Goal: Task Accomplishment & Management: Manage account settings

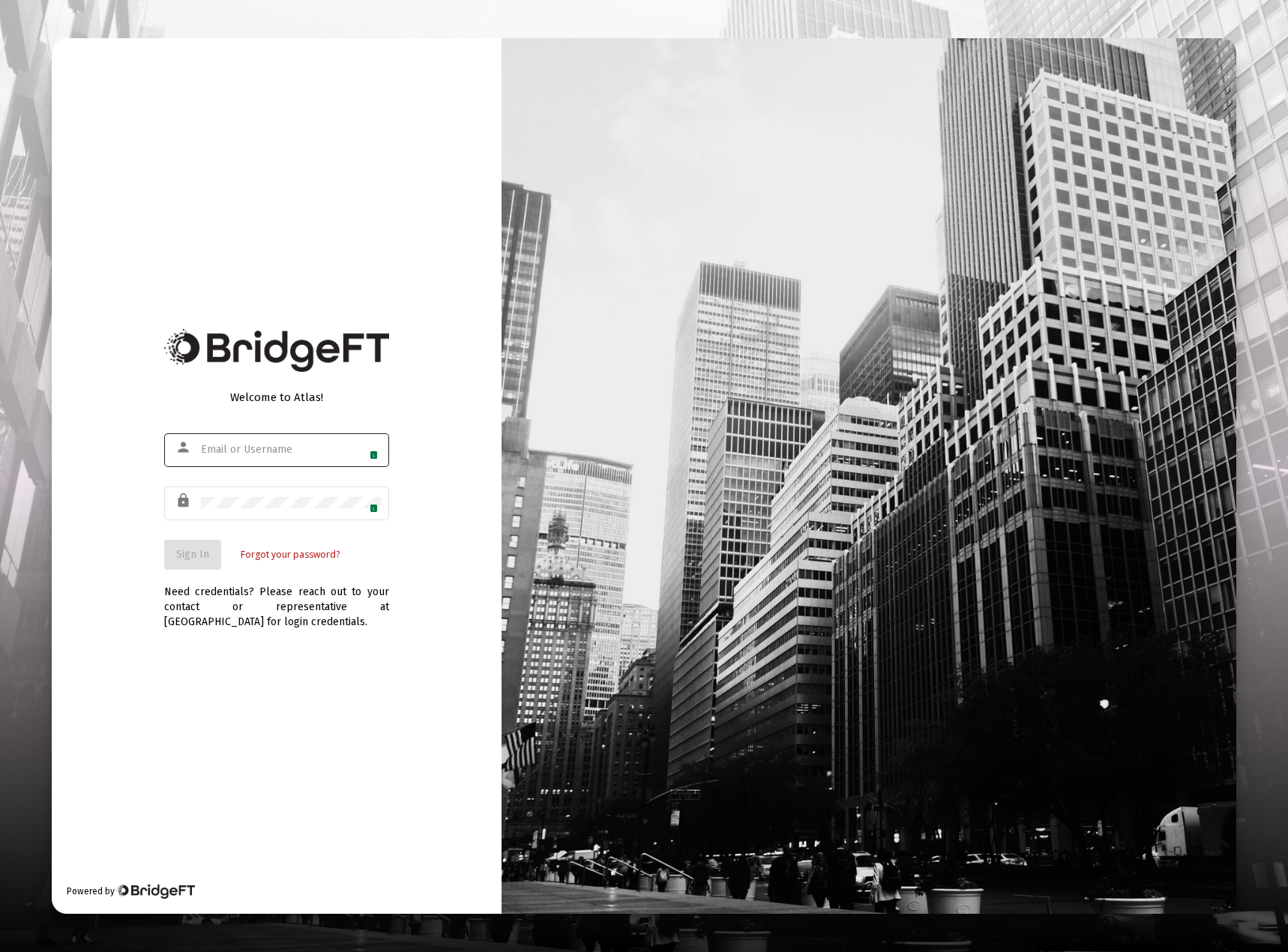
click at [369, 449] on img at bounding box center [369, 450] width 12 height 12
type input "[EMAIL_ADDRESS][DOMAIN_NAME]"
click at [188, 552] on span "Sign In" at bounding box center [192, 553] width 33 height 12
click at [229, 450] on input "text" at bounding box center [291, 449] width 180 height 12
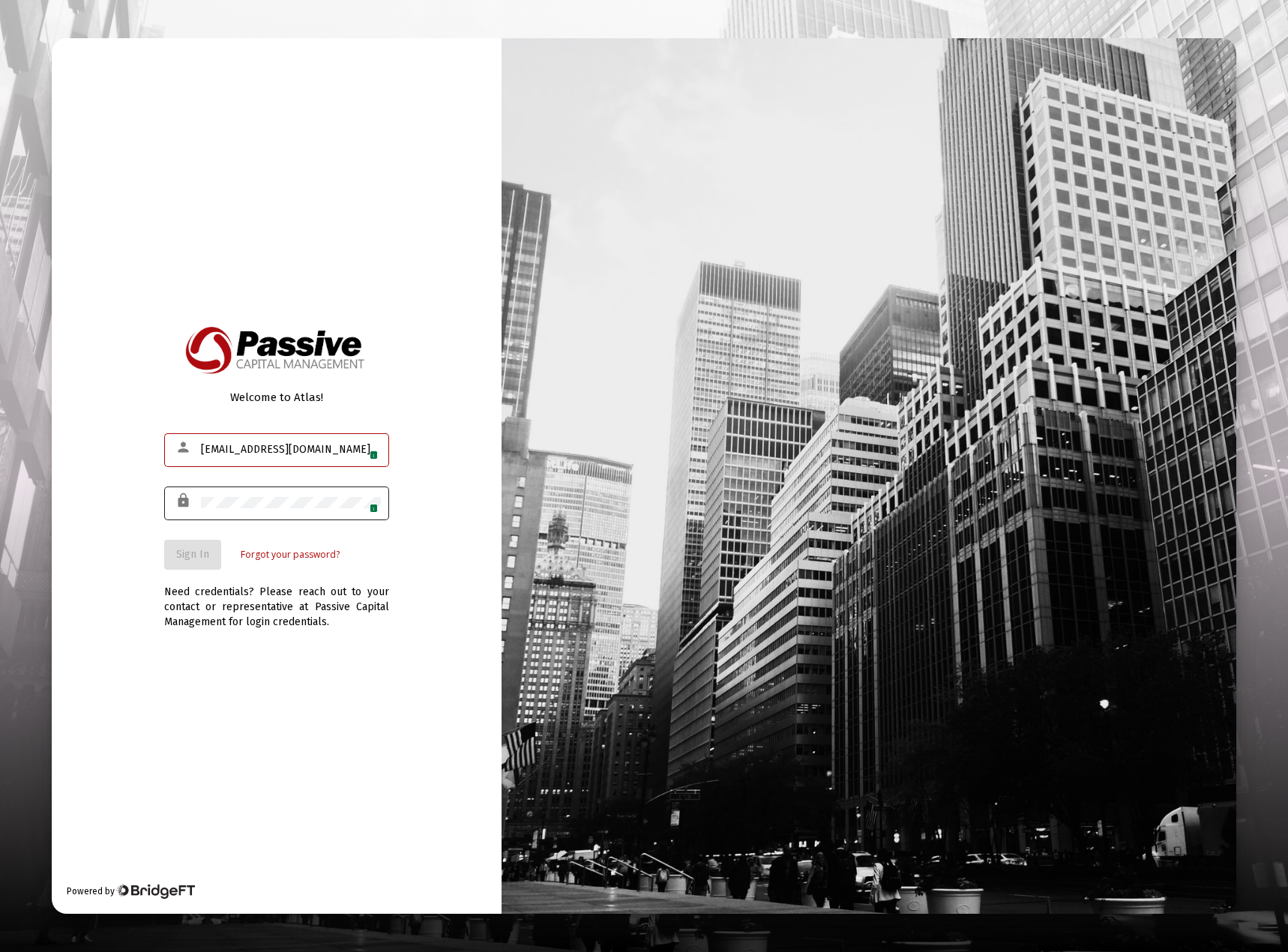
click at [252, 512] on div "1" at bounding box center [291, 503] width 180 height 36
click at [182, 546] on button "Sign In" at bounding box center [193, 554] width 57 height 30
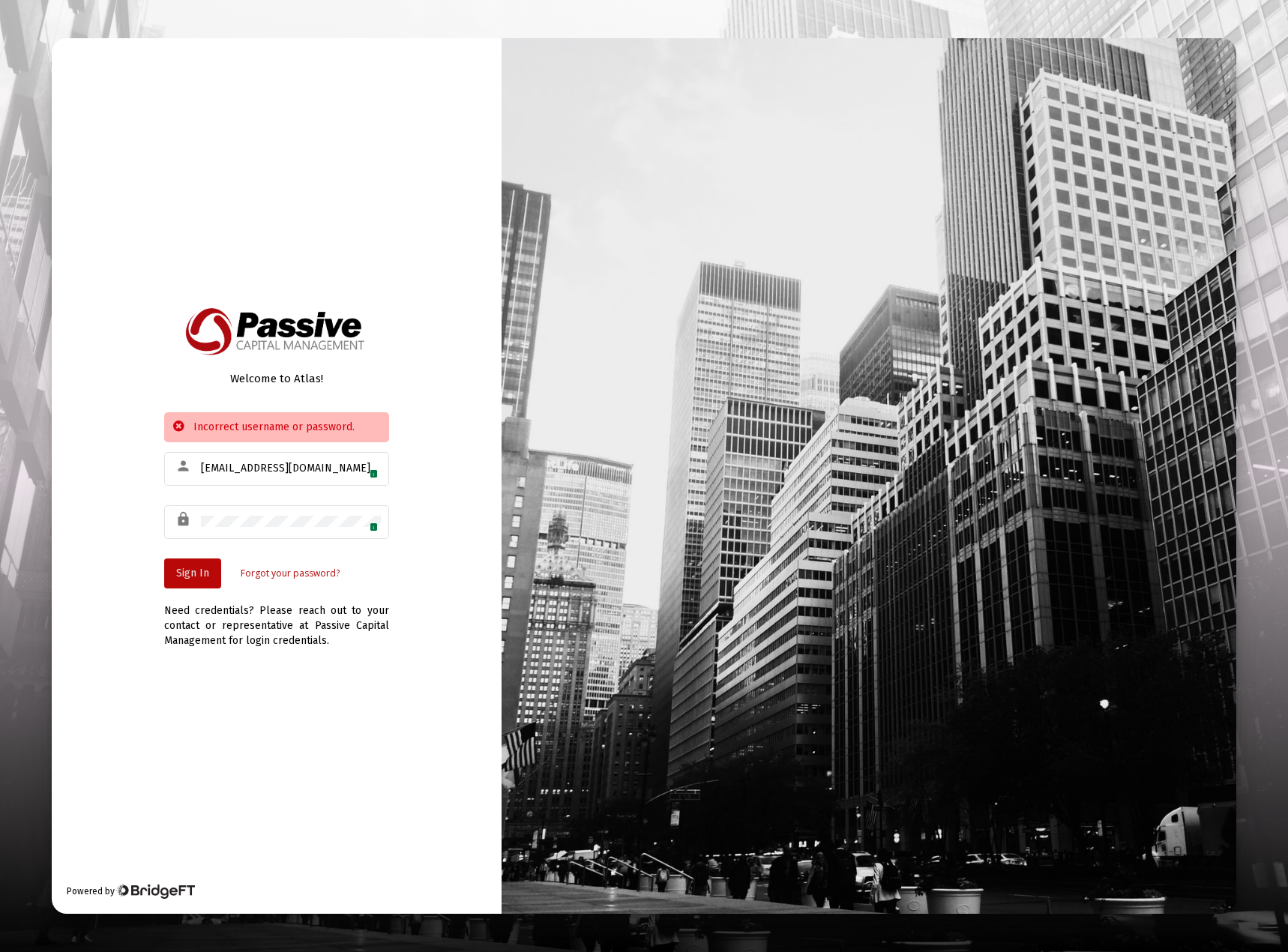
click at [188, 573] on span "Sign In" at bounding box center [192, 573] width 33 height 12
click at [370, 522] on img at bounding box center [369, 522] width 12 height 12
click at [344, 470] on input "[EMAIL_ADDRESS][DOMAIN_NAME]" at bounding box center [291, 468] width 180 height 12
drag, startPoint x: 344, startPoint y: 470, endPoint x: 168, endPoint y: 457, distance: 176.5
click at [168, 457] on div "person paulelias@verizon.net 1" at bounding box center [276, 468] width 225 height 36
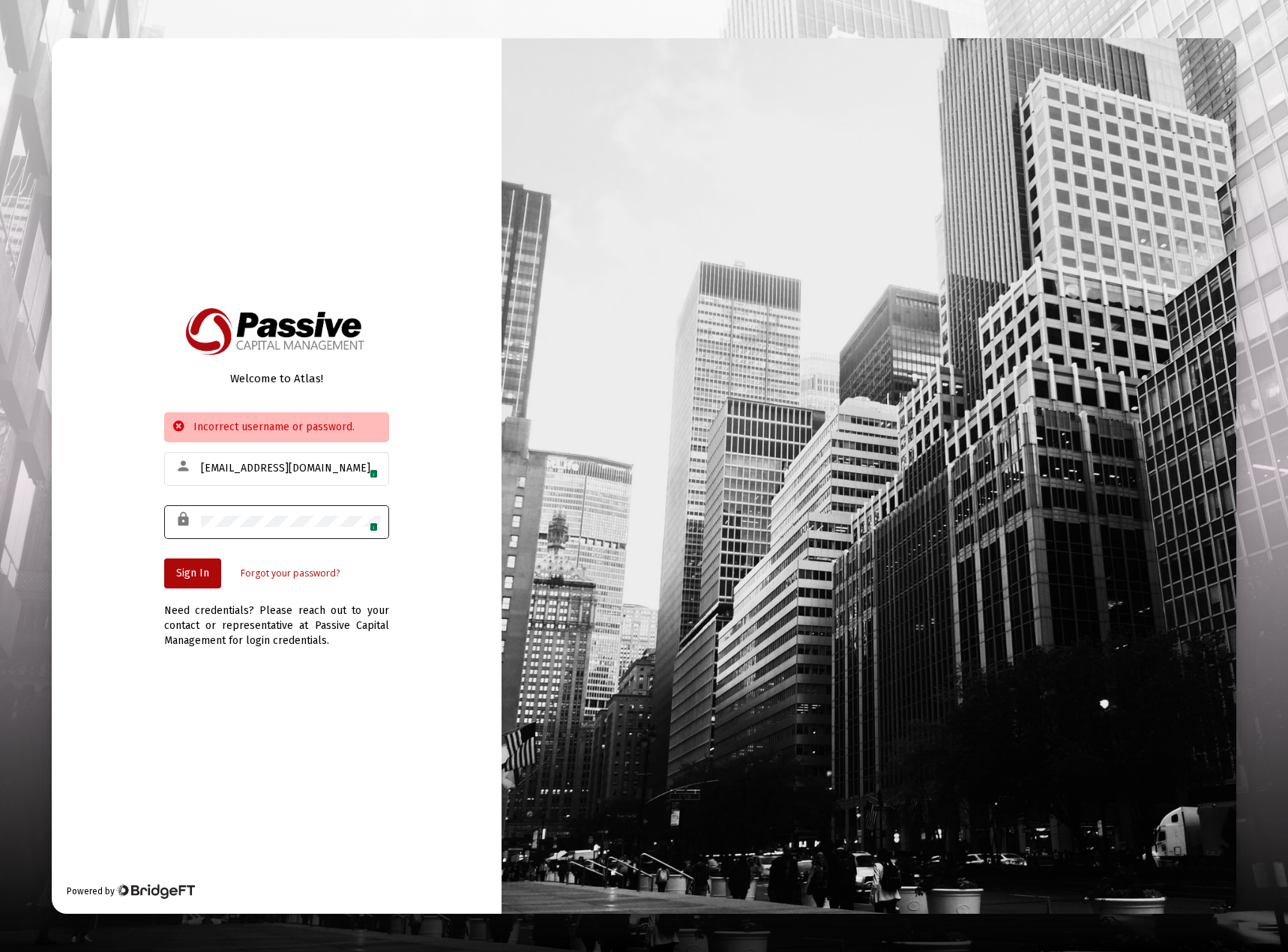
drag, startPoint x: 329, startPoint y: 456, endPoint x: 86, endPoint y: 457, distance: 243.0
click at [86, 457] on div "Welcome to Atlas! Incorrect username or password. person paulelias@verizon.net …" at bounding box center [276, 476] width 450 height 876
drag, startPoint x: 281, startPoint y: 476, endPoint x: 287, endPoint y: 469, distance: 9.2
click at [282, 475] on div "paulelias@verizon.net 1" at bounding box center [291, 468] width 180 height 36
click at [288, 468] on input "[EMAIL_ADDRESS][DOMAIN_NAME]" at bounding box center [291, 468] width 180 height 12
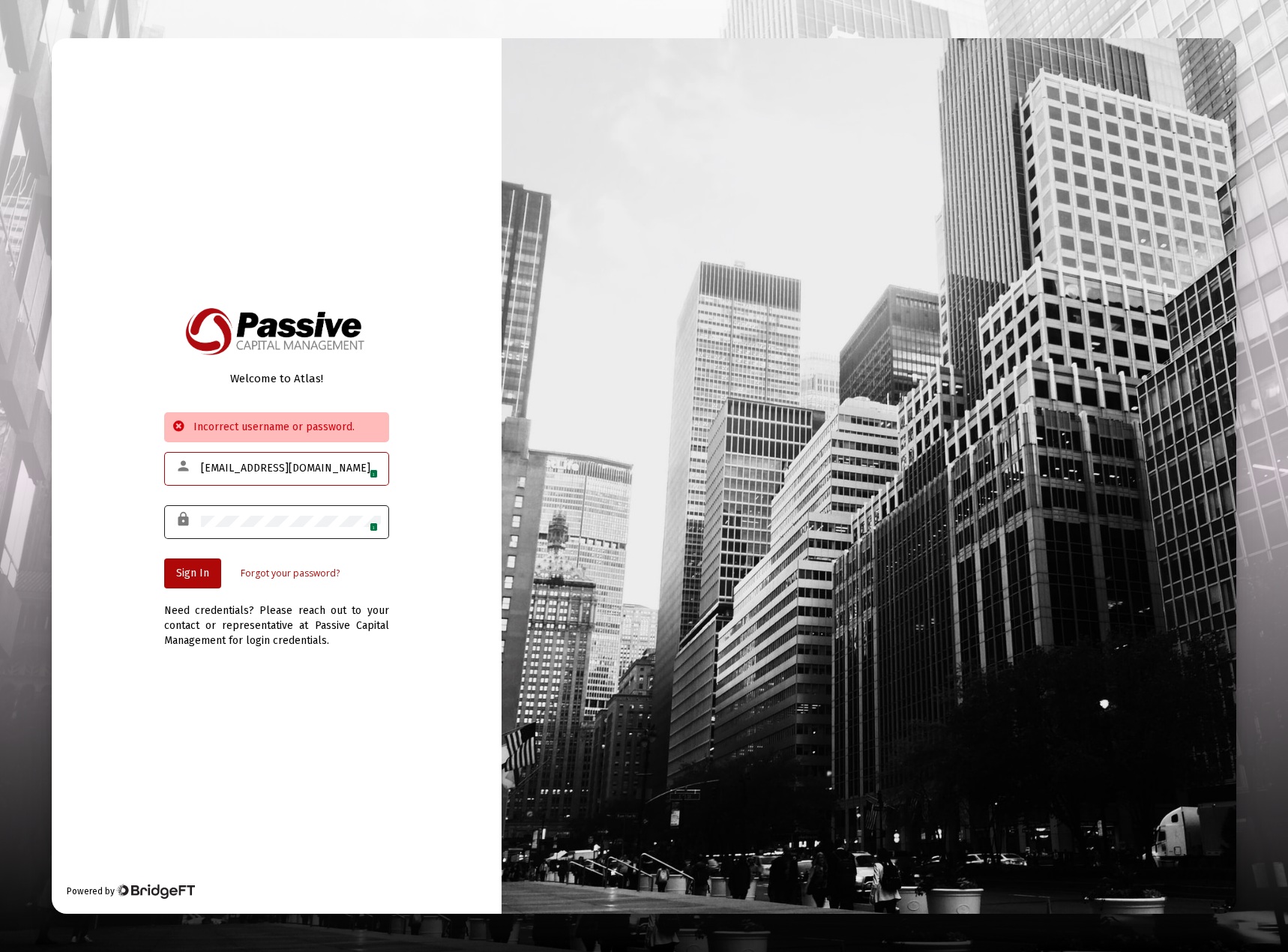
type input "paulelias@verizon7.net"
type input "paulylias01@gmail.com"
click at [194, 579] on button "Sign In" at bounding box center [193, 573] width 57 height 30
click at [181, 580] on button "Sign In" at bounding box center [193, 573] width 57 height 30
click at [303, 572] on link "Forgot your password?" at bounding box center [291, 573] width 99 height 15
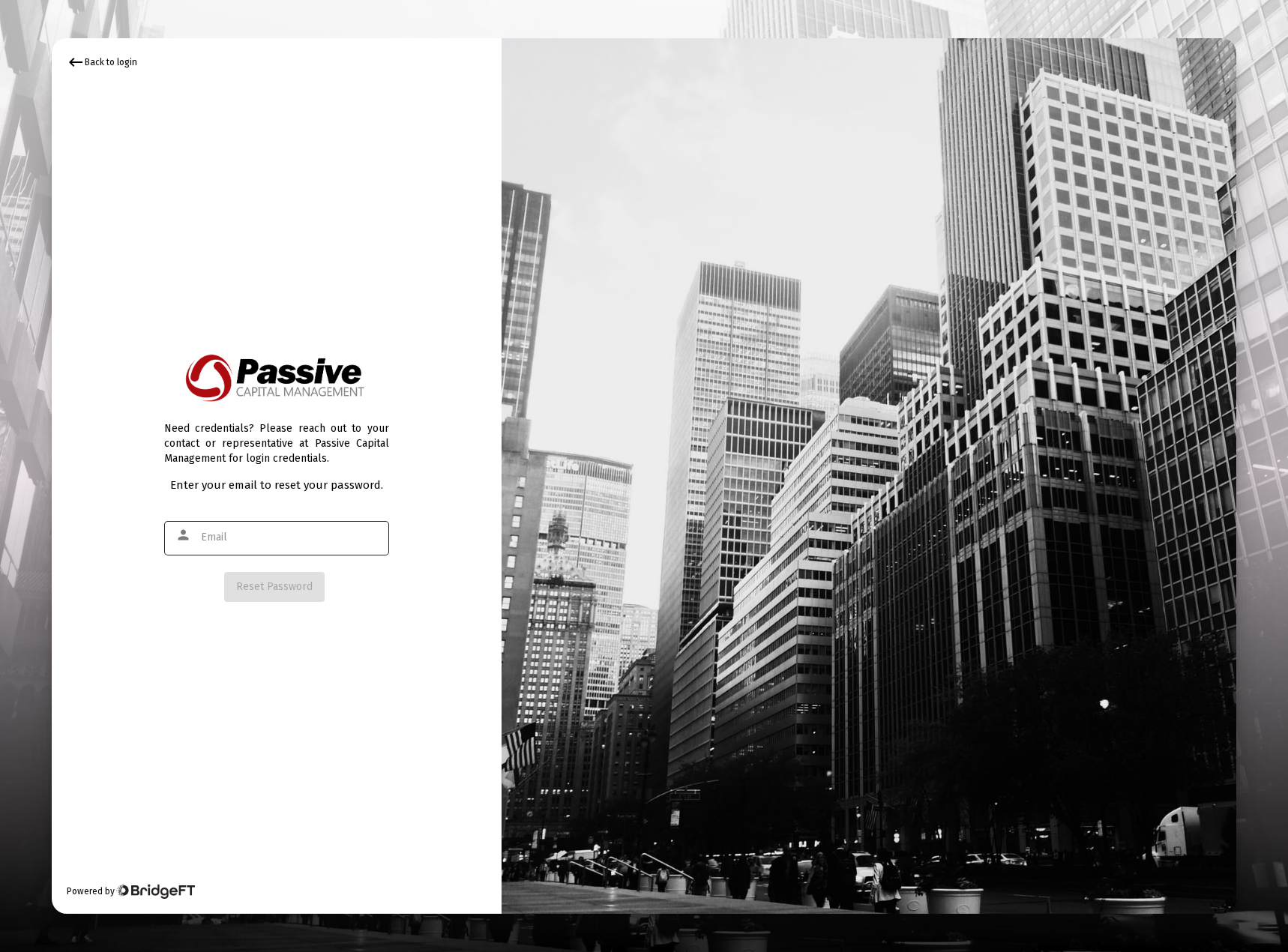
click at [277, 548] on div at bounding box center [291, 537] width 180 height 36
type input "paulylias01@gmail.com"
click at [246, 585] on span "Reset Password" at bounding box center [274, 586] width 76 height 12
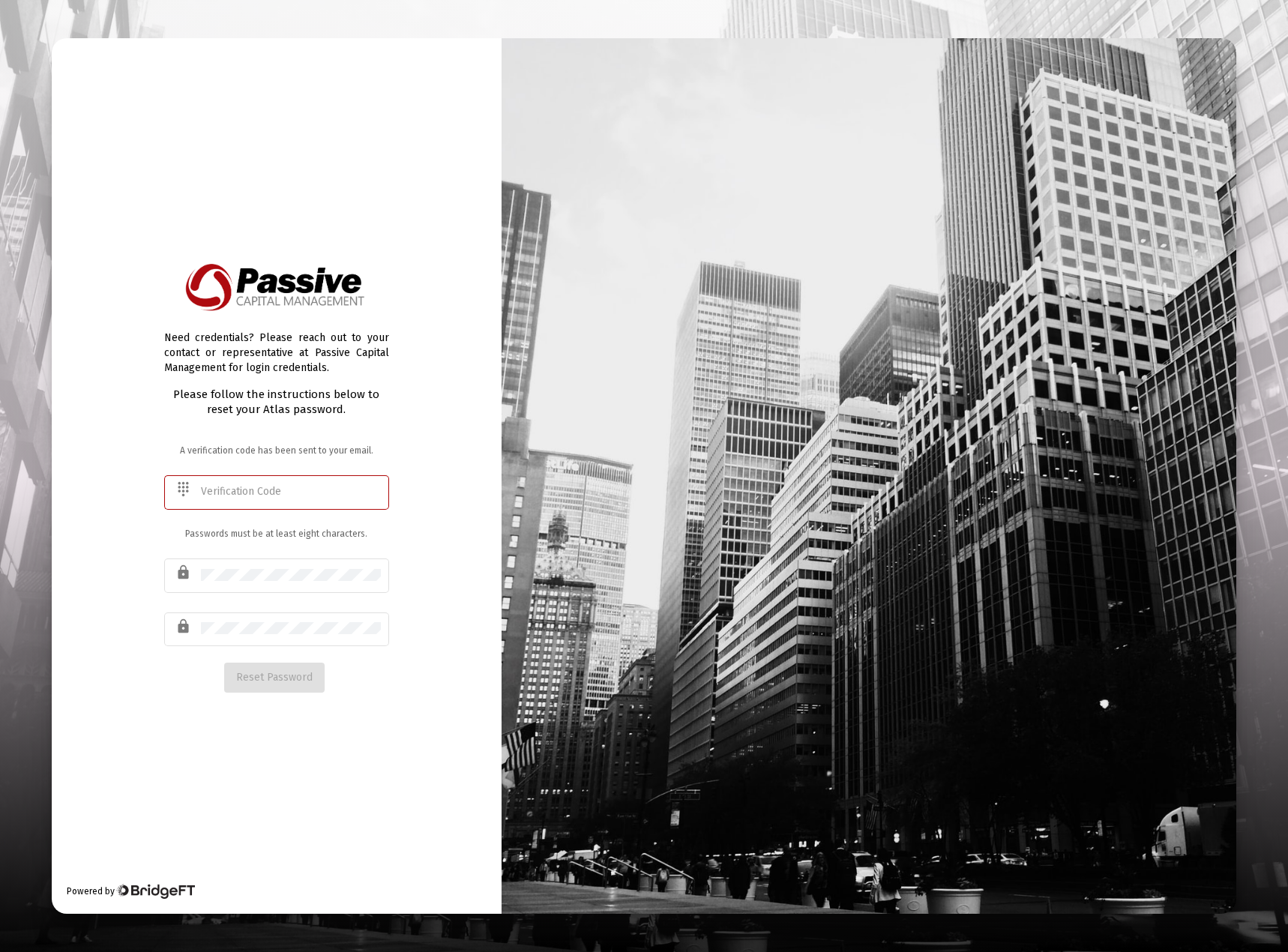
click at [236, 494] on input "text" at bounding box center [291, 491] width 180 height 12
type input "816128"
click at [285, 567] on div at bounding box center [291, 574] width 180 height 36
click at [259, 668] on button "Reset Password" at bounding box center [274, 677] width 100 height 30
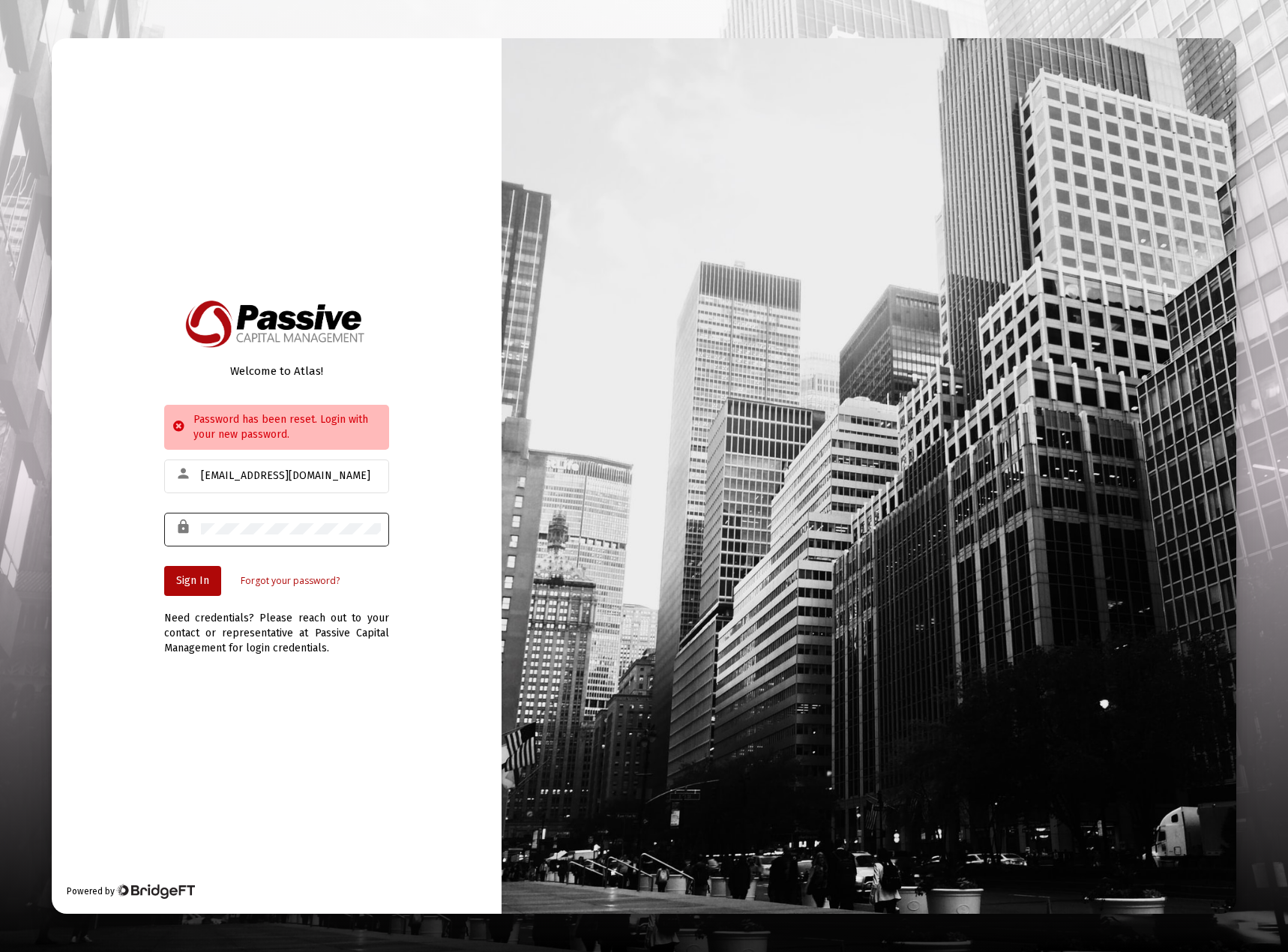
drag, startPoint x: 296, startPoint y: 522, endPoint x: 188, endPoint y: 530, distance: 108.3
click at [188, 530] on div "lock" at bounding box center [276, 529] width 225 height 36
click at [204, 576] on span "Sign In" at bounding box center [192, 580] width 33 height 12
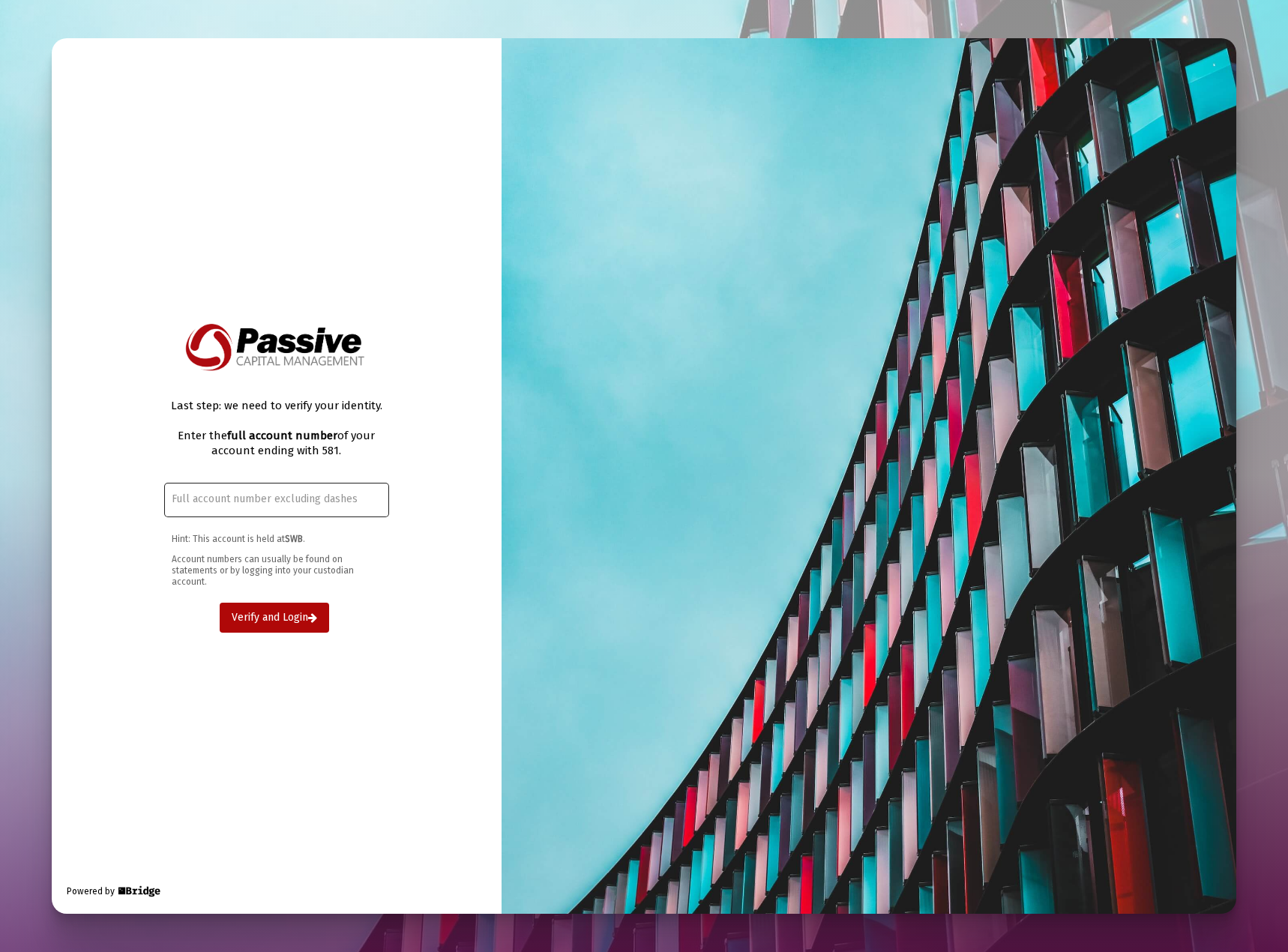
click at [254, 506] on div at bounding box center [276, 499] width 209 height 36
type input "6503-6581"
click at [288, 620] on span "Verify and Login" at bounding box center [273, 617] width 85 height 12
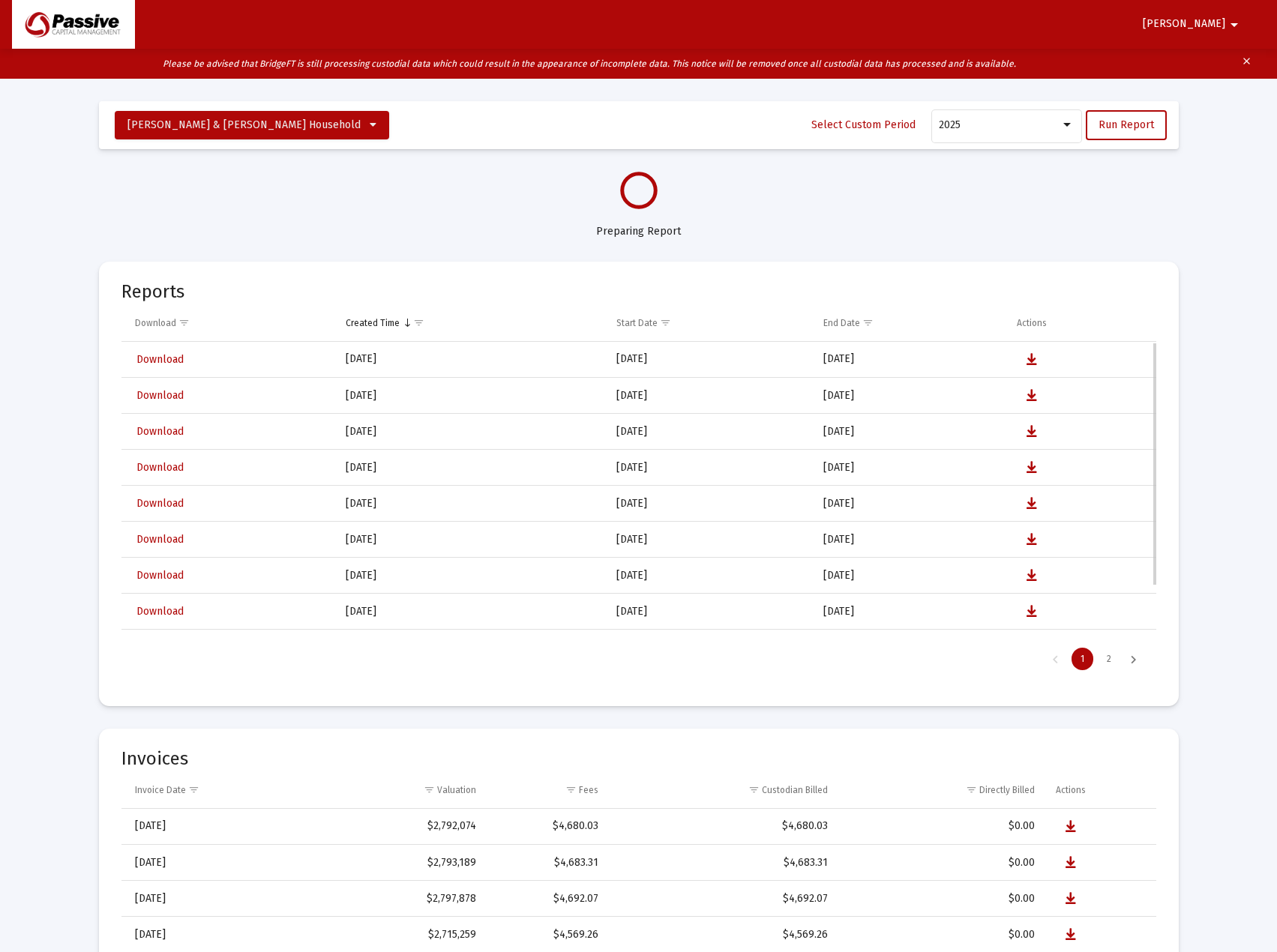
scroll to position [64, 0]
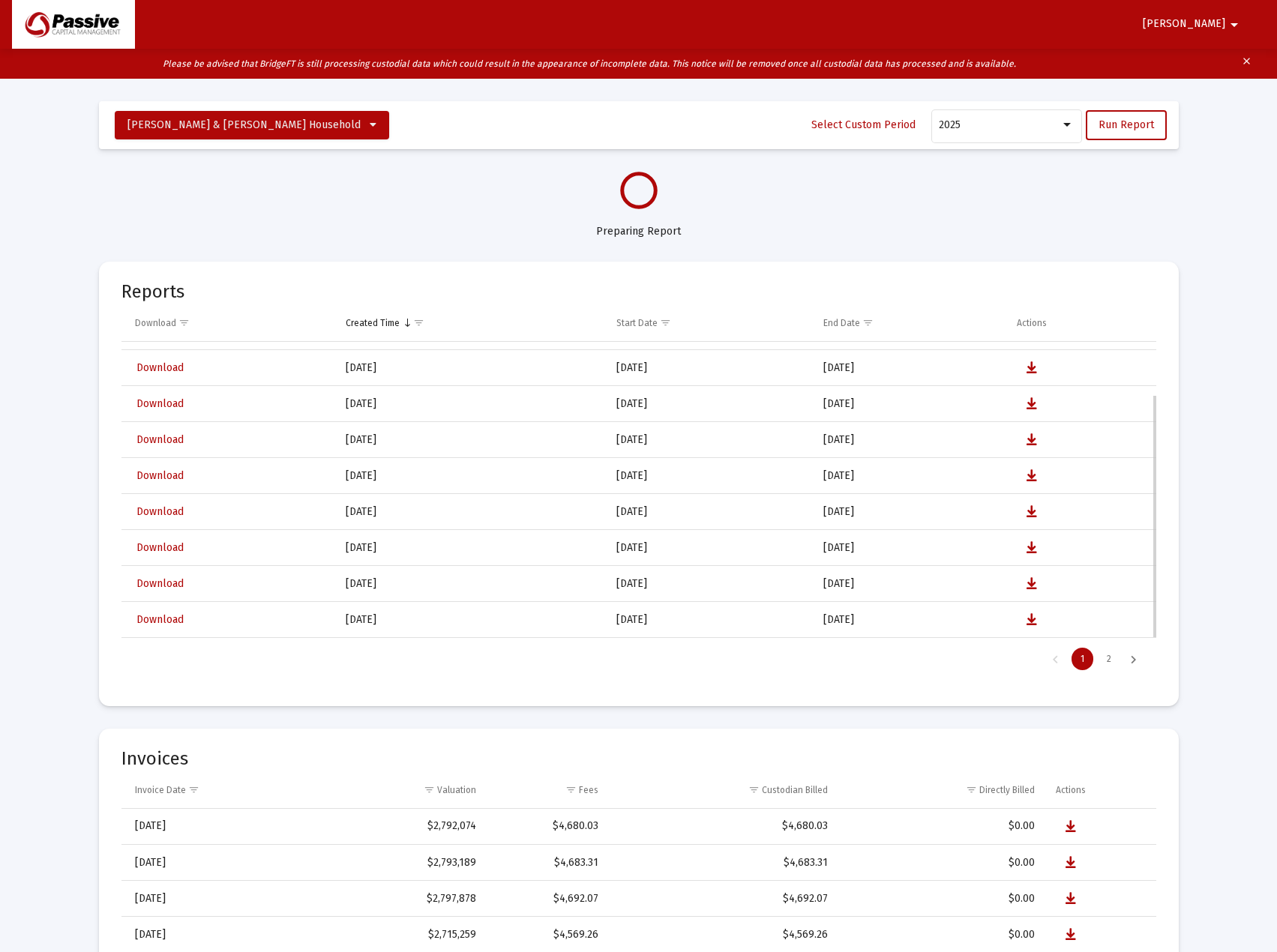
select select "View all"
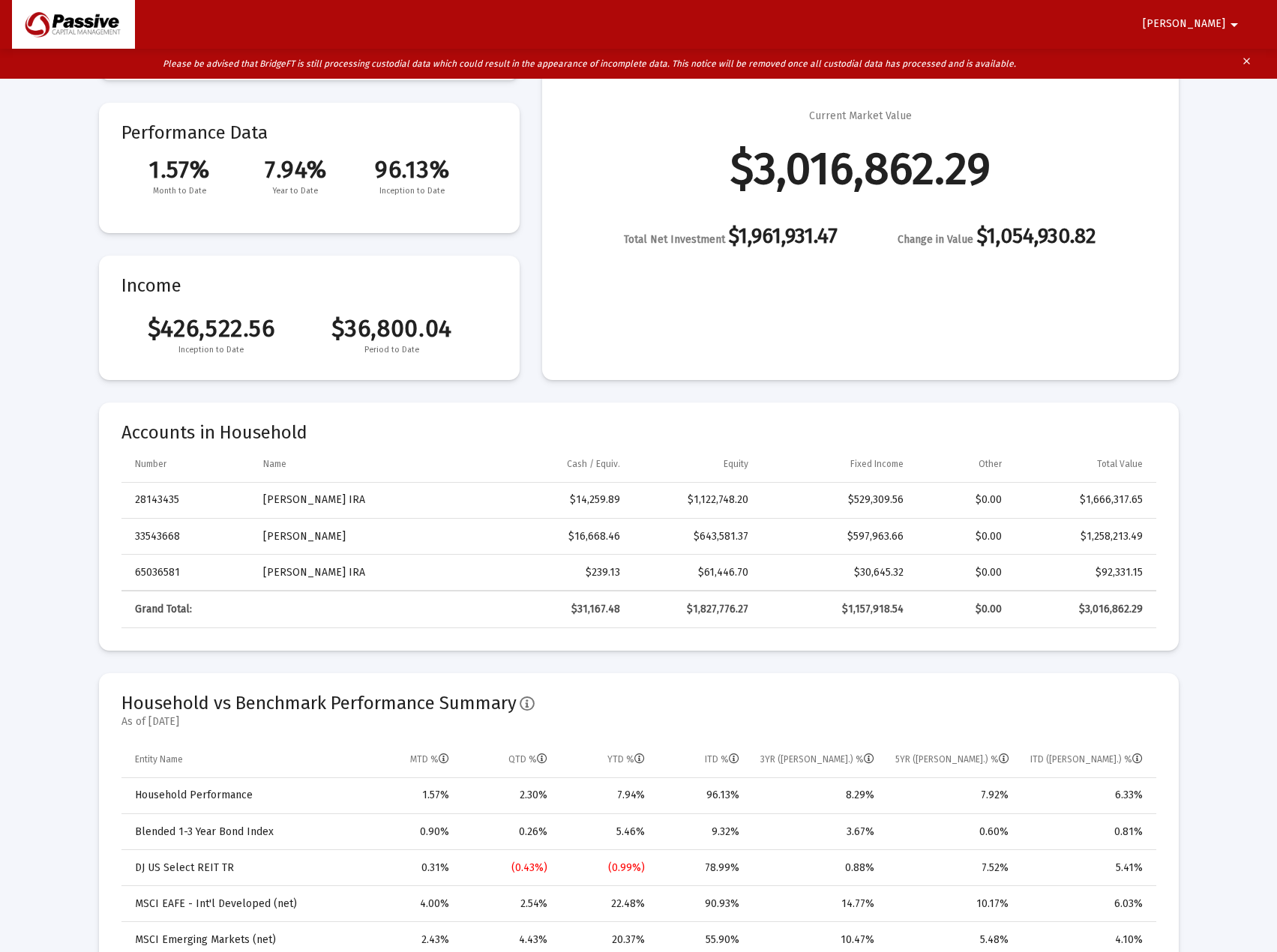
scroll to position [0, 0]
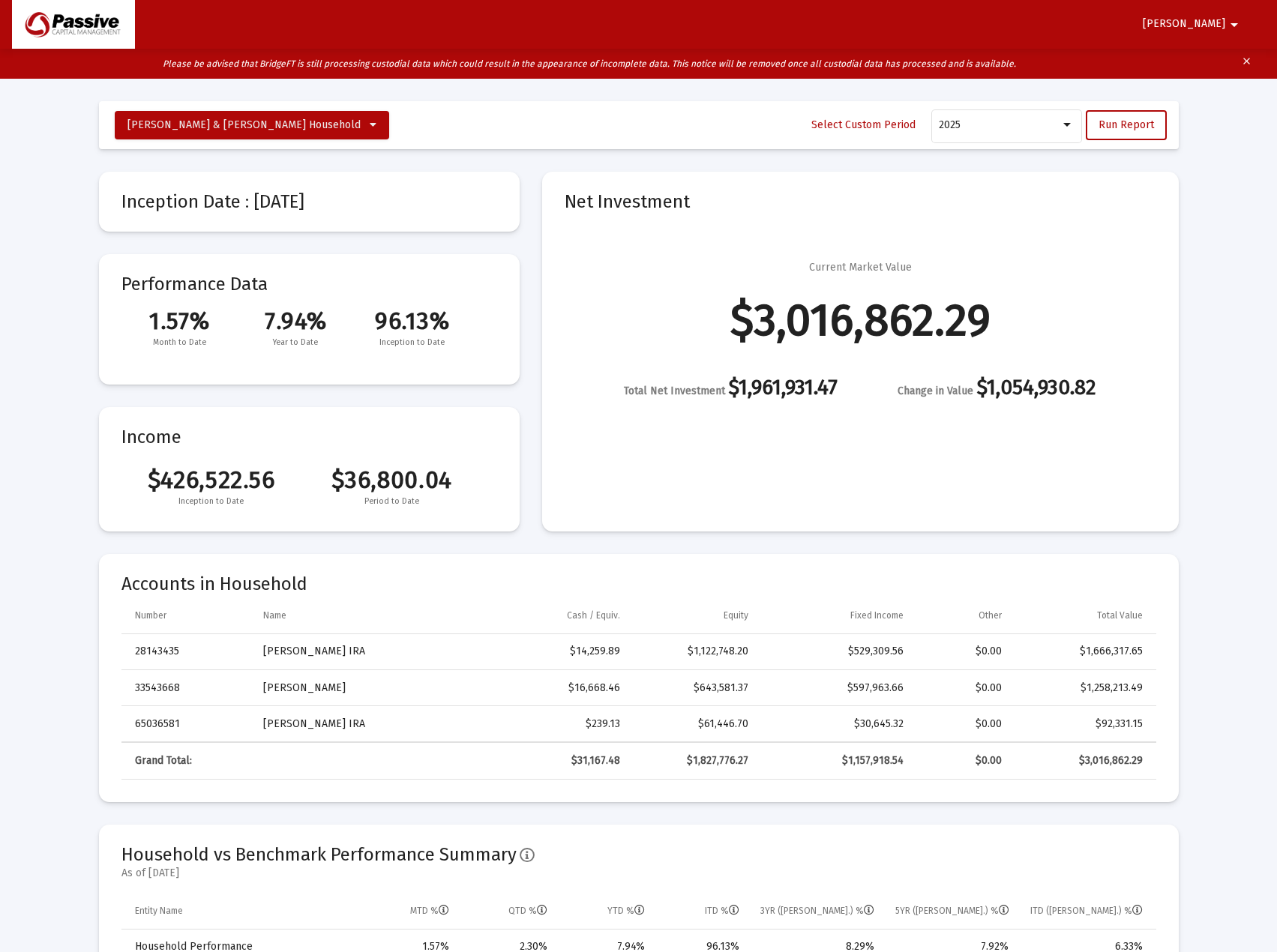
click at [1235, 15] on mat-icon "arrow_drop_down" at bounding box center [1234, 24] width 18 height 30
click at [1211, 68] on icon at bounding box center [1205, 64] width 13 height 13
